Goal: Task Accomplishment & Management: Complete application form

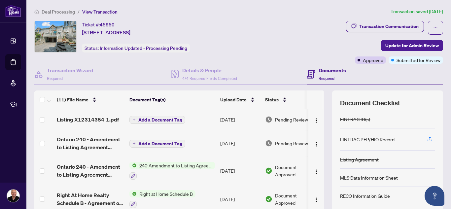
scroll to position [28, 0]
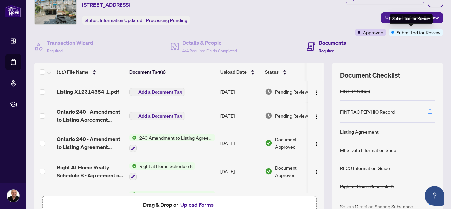
click at [399, 34] on span "Submitted for Review" at bounding box center [418, 32] width 44 height 7
click at [399, 42] on div "Documents Required" at bounding box center [374, 46] width 136 height 21
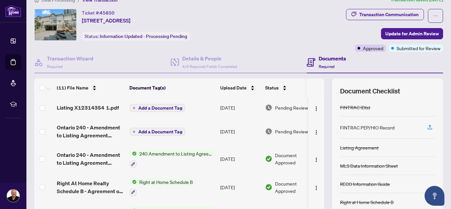
scroll to position [12, 0]
click at [401, 35] on span "Update for Admin Review" at bounding box center [411, 34] width 53 height 11
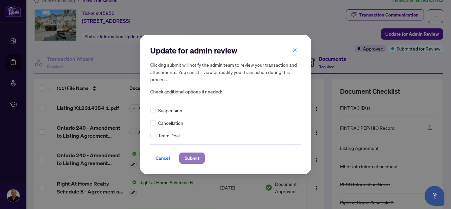
click at [196, 154] on span "Submit" at bounding box center [191, 158] width 15 height 11
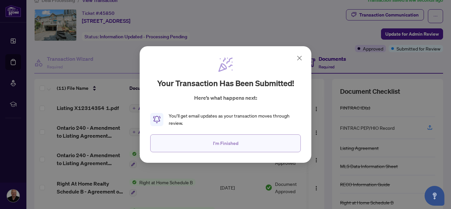
click at [220, 147] on span "I'm Finished" at bounding box center [225, 143] width 25 height 11
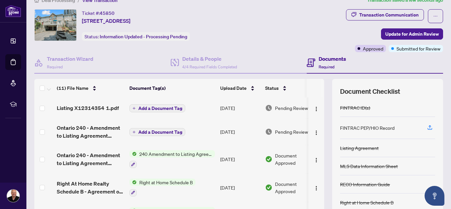
scroll to position [0, 0]
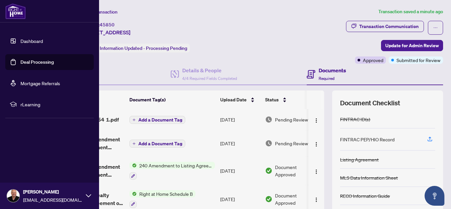
click at [31, 39] on link "Dashboard" at bounding box center [31, 41] width 22 height 6
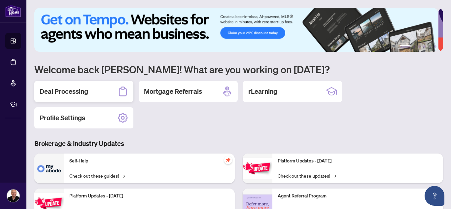
click at [88, 93] on h2 "Deal Processing" at bounding box center [64, 91] width 48 height 9
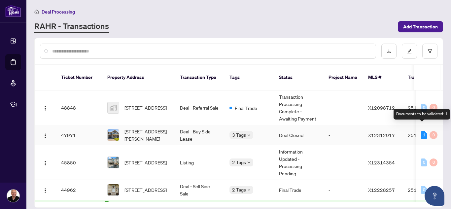
click at [422, 131] on div "1" at bounding box center [424, 135] width 6 height 8
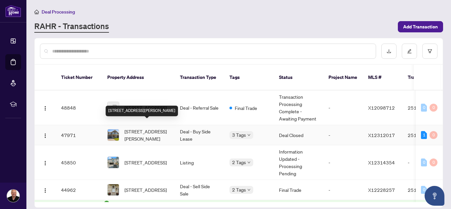
click at [151, 128] on span "[STREET_ADDRESS][PERSON_NAME]" at bounding box center [146, 135] width 45 height 15
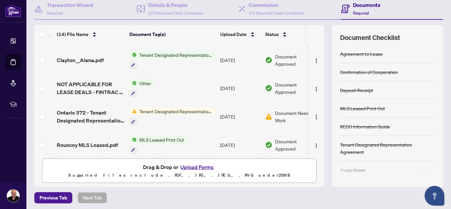
scroll to position [20, 0]
